Goal: Find specific page/section: Find specific page/section

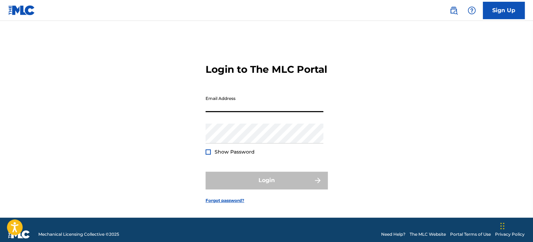
click at [268, 112] on input "Email Address" at bounding box center [264, 102] width 118 height 20
type input "[EMAIL_ADDRESS][DOMAIN_NAME]"
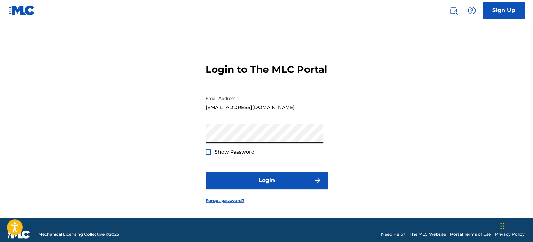
click at [236, 155] on span "Show Password" at bounding box center [234, 152] width 40 height 6
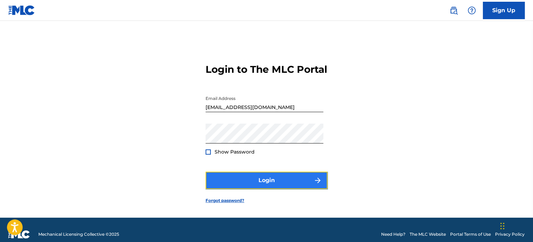
click at [249, 188] on button "Login" at bounding box center [266, 180] width 122 height 17
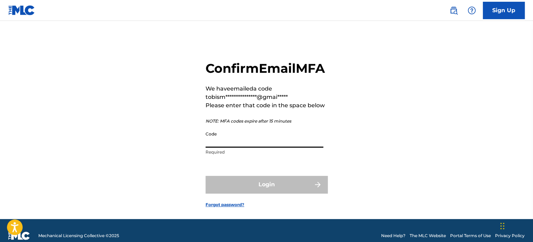
click at [269, 148] on input "Code" at bounding box center [264, 138] width 118 height 20
paste input "291327"
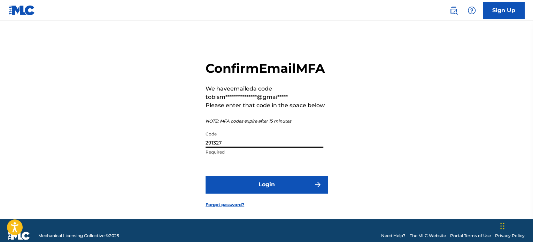
type input "291327"
click at [205, 176] on button "Login" at bounding box center [266, 184] width 122 height 17
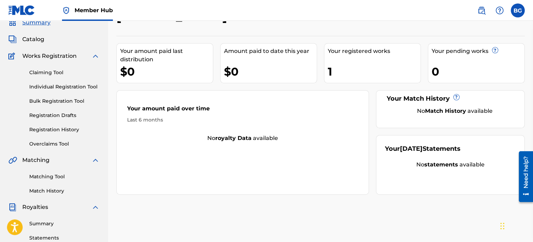
scroll to position [26, 0]
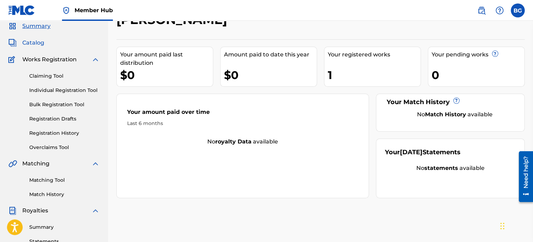
click at [35, 41] on span "Catalog" at bounding box center [33, 43] width 22 height 8
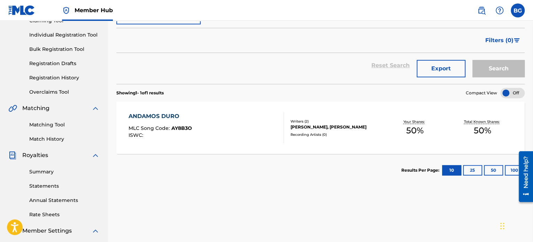
scroll to position [82, 0]
click at [197, 134] on div "ANDAMOS DURO MLC Song Code : AY8B3O ISWC :" at bounding box center [205, 127] width 155 height 31
